Goal: Task Accomplishment & Management: Complete application form

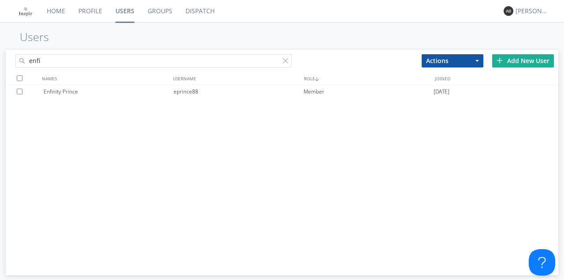
click at [58, 64] on input "enfi" at bounding box center [153, 60] width 276 height 13
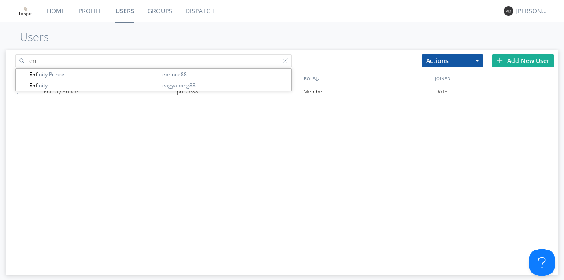
type input "e"
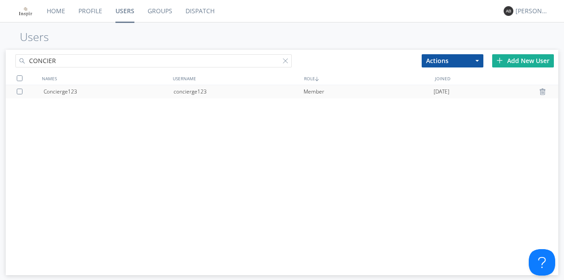
type input "CONCIER"
click at [54, 92] on div "Concierge123" at bounding box center [109, 91] width 130 height 13
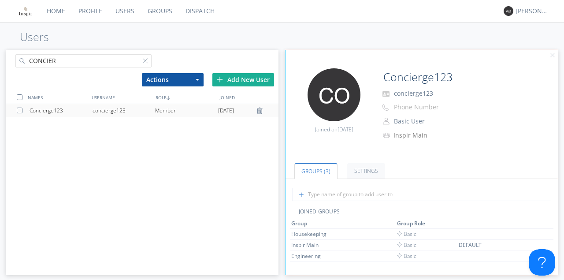
click at [47, 111] on div "Concierge123" at bounding box center [60, 110] width 63 height 13
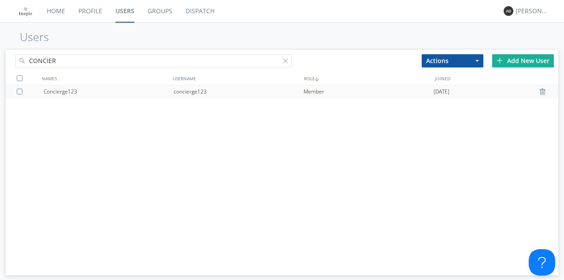
click at [56, 92] on div "Concierge123" at bounding box center [109, 91] width 130 height 13
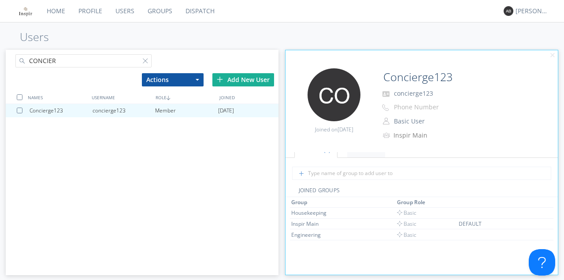
scroll to position [29, 0]
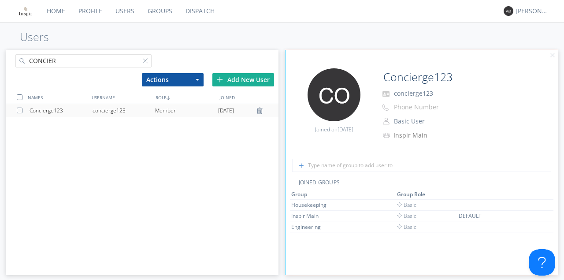
click at [43, 111] on div "Concierge123" at bounding box center [60, 110] width 63 height 13
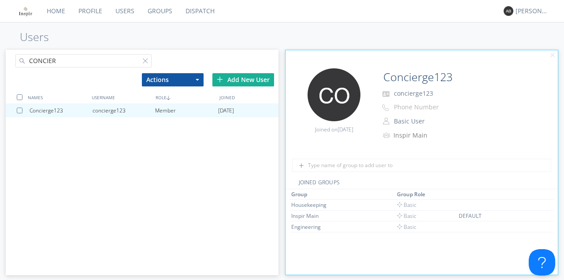
click at [43, 111] on div "Concierge123 concierge123 Member [DATE]" at bounding box center [142, 195] width 273 height 182
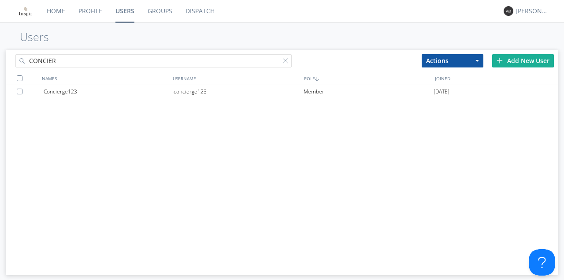
drag, startPoint x: 43, startPoint y: 111, endPoint x: 53, endPoint y: 111, distance: 10.1
click at [43, 111] on div "Concierge123 concierge123 Member [DATE]" at bounding box center [282, 176] width 552 height 182
click at [72, 92] on div "Concierge123" at bounding box center [109, 91] width 130 height 13
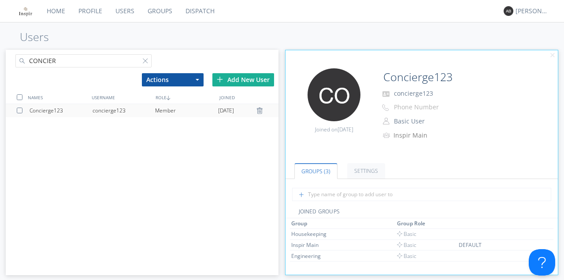
click at [72, 92] on div "NAMES" at bounding box center [58, 97] width 64 height 13
click at [40, 111] on div "Concierge123" at bounding box center [60, 110] width 63 height 13
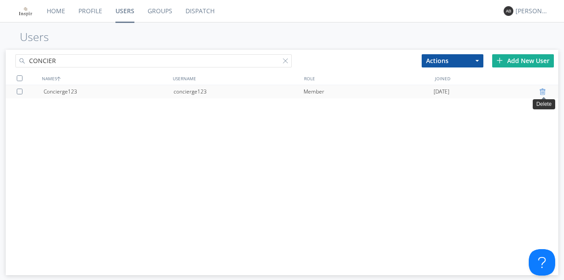
click at [544, 92] on div at bounding box center [543, 91] width 9 height 7
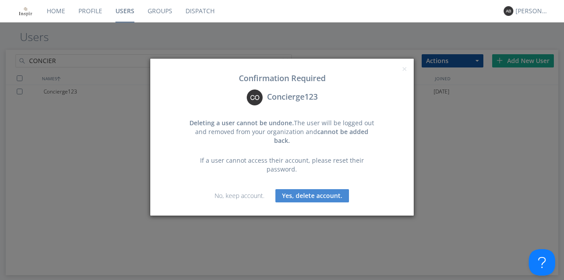
click at [304, 189] on button "Yes, delete account." at bounding box center [312, 195] width 74 height 13
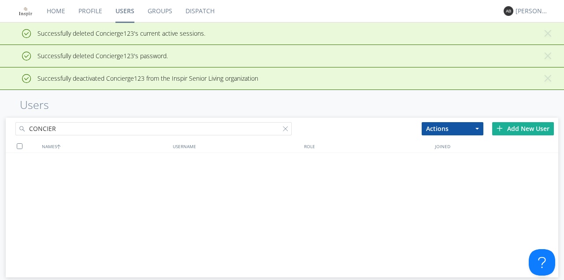
click at [134, 12] on link "Users" at bounding box center [125, 11] width 32 height 22
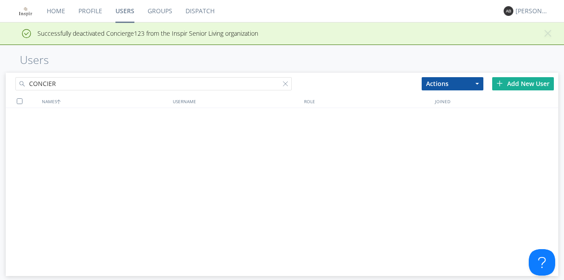
click at [529, 83] on div "Add New User" at bounding box center [523, 83] width 62 height 13
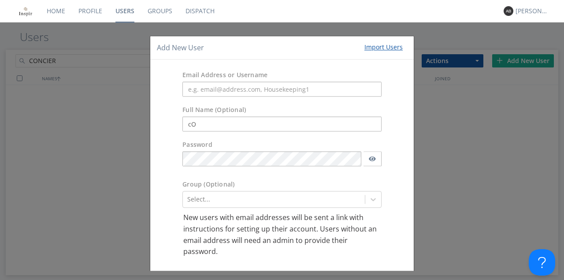
type input "c"
type input "Concierge"
click at [188, 90] on input "text" at bounding box center [281, 89] width 199 height 15
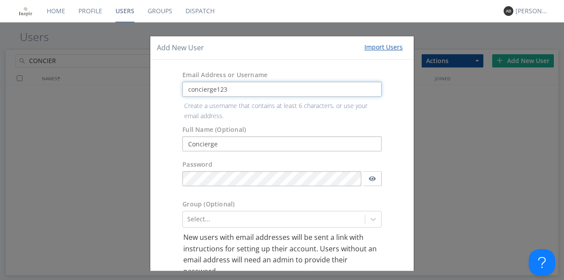
type input "concierge123"
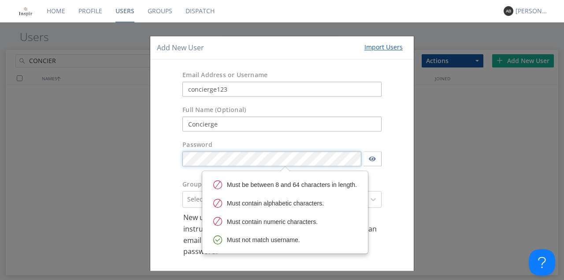
click at [193, 180] on form "Email Address or Username concierge123 Full Name (Optional) Concierge Password …" at bounding box center [282, 179] width 250 height 226
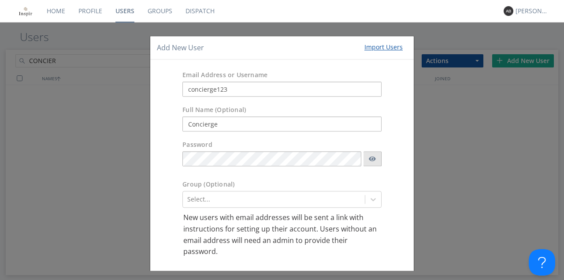
click at [371, 159] on icon "button" at bounding box center [371, 158] width 7 height 5
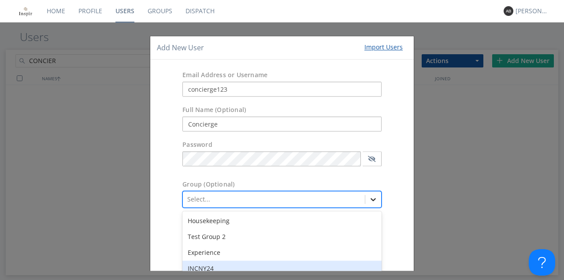
click at [369, 197] on div "option INCNY24 focused, 4 of 8. 8 results available. Use Up and Down to choose …" at bounding box center [281, 199] width 199 height 17
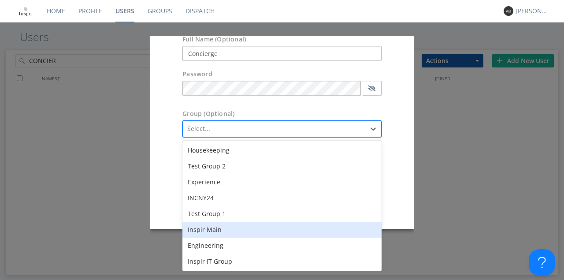
click at [213, 229] on div "Inspir Main" at bounding box center [281, 230] width 199 height 16
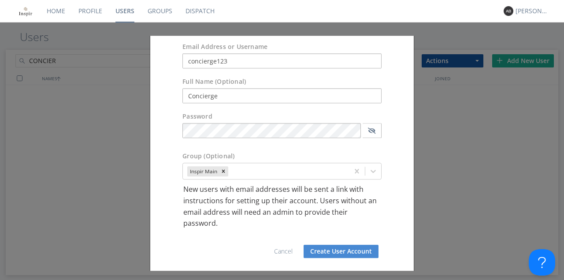
click at [350, 250] on button "Create User Account" at bounding box center [340, 250] width 75 height 13
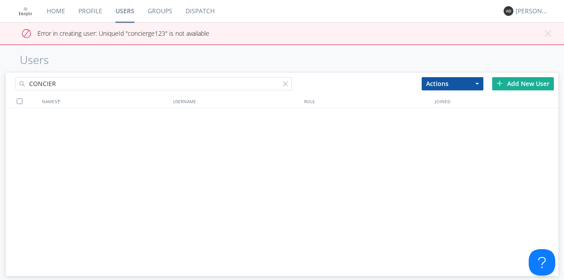
click at [77, 37] on span "Error in creating user: UniqueId "concierge123" is not available" at bounding box center [123, 33] width 172 height 8
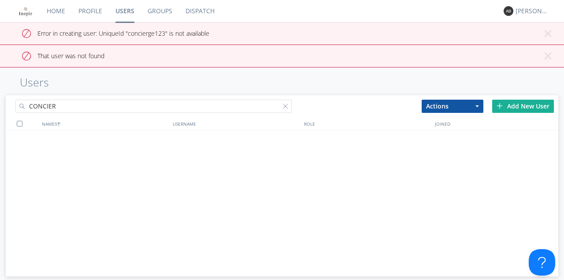
click at [123, 11] on link "Users" at bounding box center [125, 11] width 32 height 22
click at [85, 11] on link "Profile" at bounding box center [90, 11] width 37 height 22
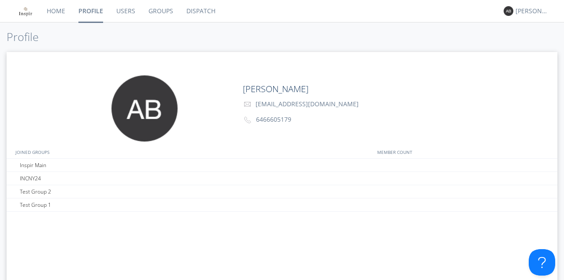
click at [124, 10] on link "Users" at bounding box center [126, 11] width 32 height 22
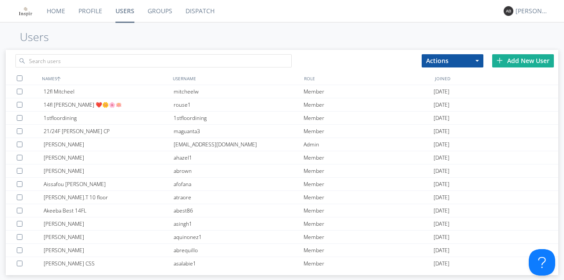
click at [525, 61] on div "Add New User" at bounding box center [523, 60] width 62 height 13
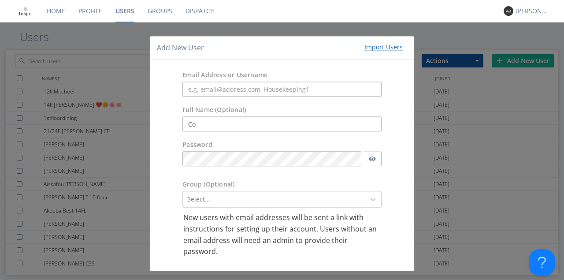
type input "C"
drag, startPoint x: 237, startPoint y: 125, endPoint x: 185, endPoint y: 125, distance: 51.5
click at [185, 125] on input "concierge25" at bounding box center [281, 124] width 199 height 15
type input "Concierge"
click at [191, 89] on input "text" at bounding box center [281, 89] width 199 height 15
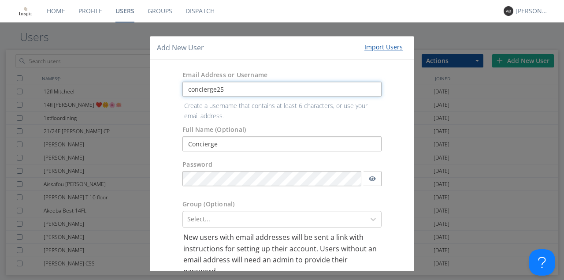
type input "concierge25"
click at [193, 179] on form "Email Address or Username concierge25 Create a username that contains at least …" at bounding box center [282, 189] width 250 height 246
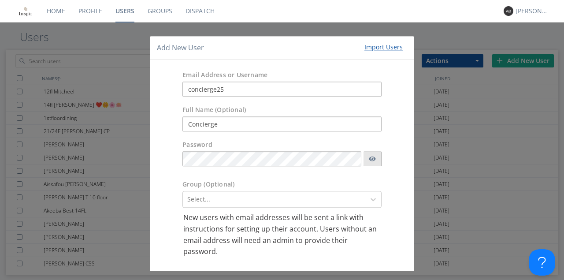
click at [369, 158] on icon "button" at bounding box center [371, 158] width 7 height 5
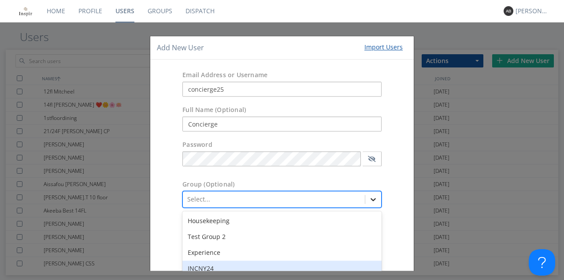
click at [370, 199] on div "option INCNY24 focused, 4 of 8. 8 results available. Use Up and Down to choose …" at bounding box center [281, 199] width 199 height 17
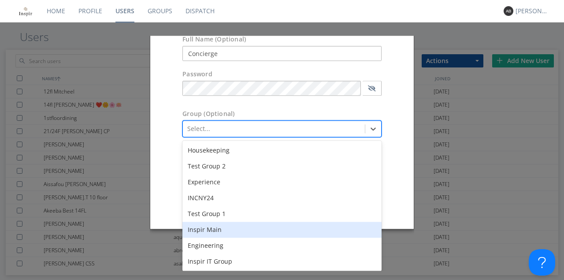
click at [212, 229] on div "Inspir Main" at bounding box center [281, 230] width 199 height 16
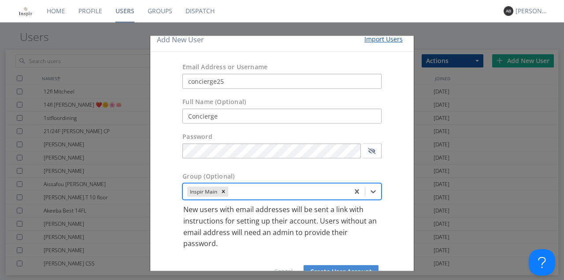
scroll to position [28, 0]
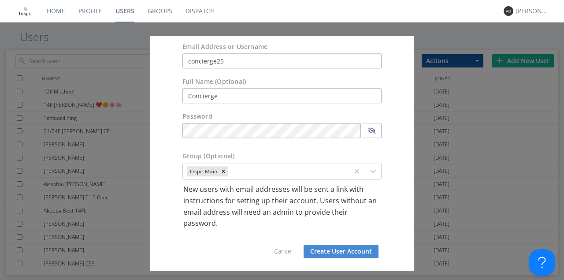
click at [339, 250] on button "Create User Account" at bounding box center [340, 250] width 75 height 13
